Goal: Entertainment & Leisure: Consume media (video, audio)

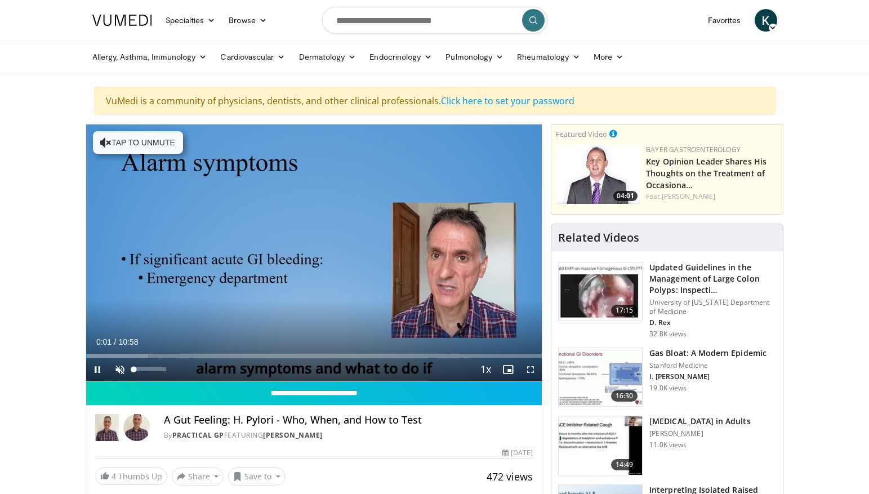
click at [119, 366] on span "Video Player" at bounding box center [120, 369] width 23 height 23
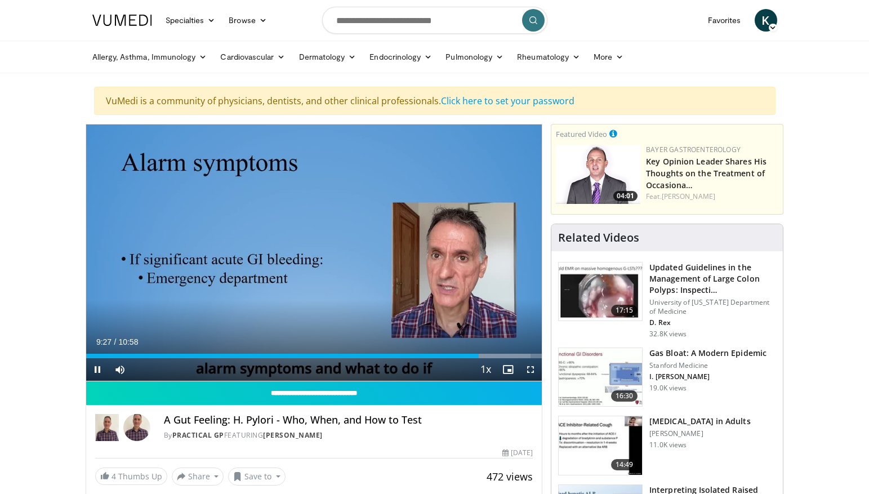
click at [96, 370] on video-js "**********" at bounding box center [314, 252] width 456 height 257
click at [99, 364] on span "Video Player" at bounding box center [97, 369] width 23 height 23
click at [98, 368] on span "Video Player" at bounding box center [97, 369] width 23 height 23
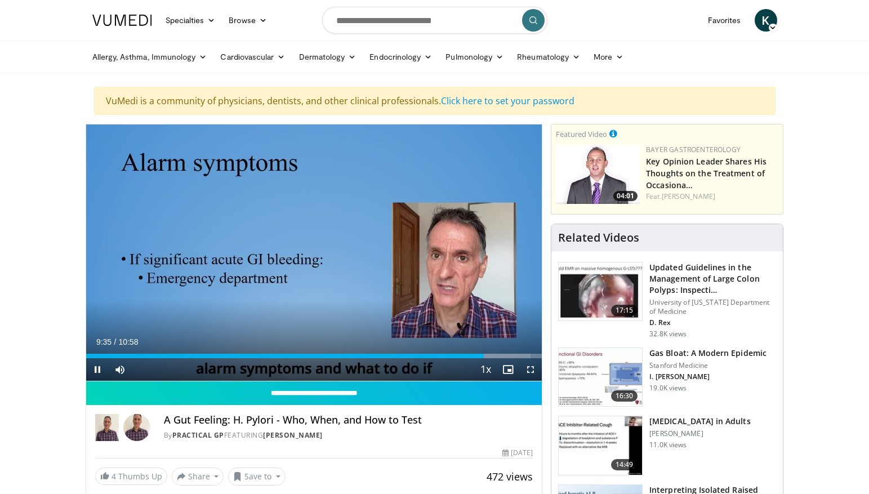
click at [100, 366] on span "Video Player" at bounding box center [97, 369] width 23 height 23
click at [98, 368] on span "Video Player" at bounding box center [97, 369] width 23 height 23
click at [96, 363] on span "Video Player" at bounding box center [97, 369] width 23 height 23
